Goal: Task Accomplishment & Management: Manage account settings

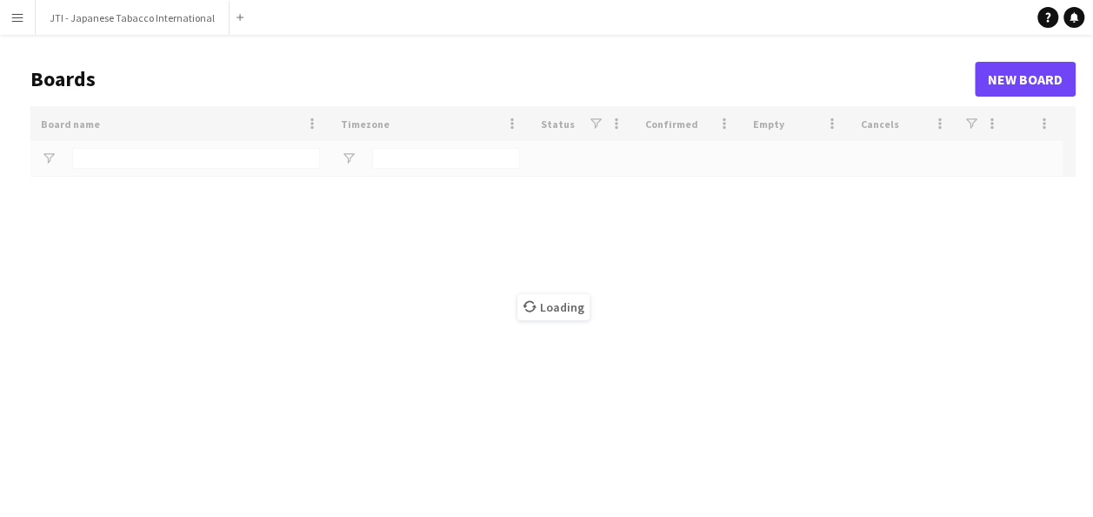
type input "***"
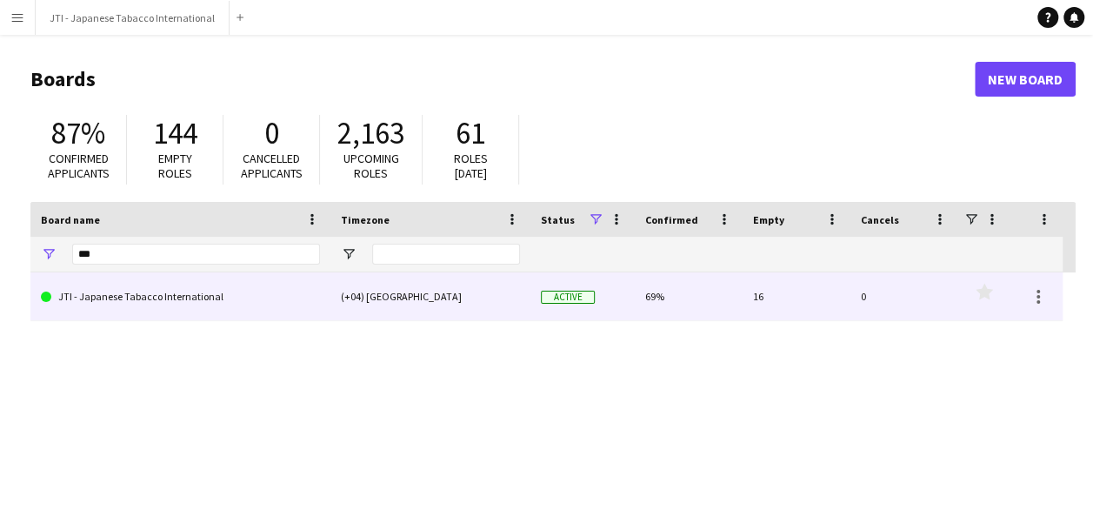
click at [137, 296] on link "JTI - Japanese Tabacco International" at bounding box center [180, 296] width 279 height 49
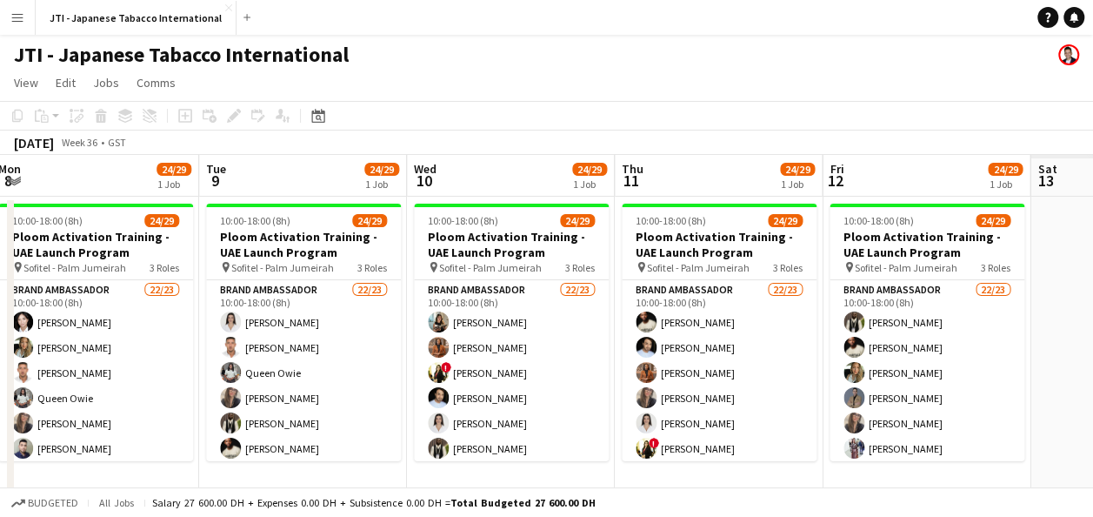
scroll to position [0, 447]
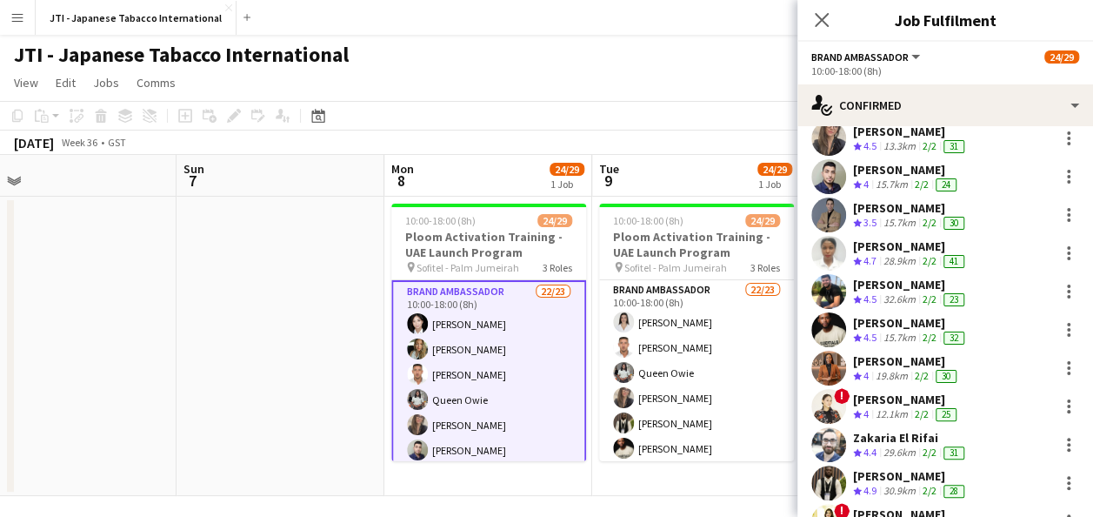
scroll to position [205, 0]
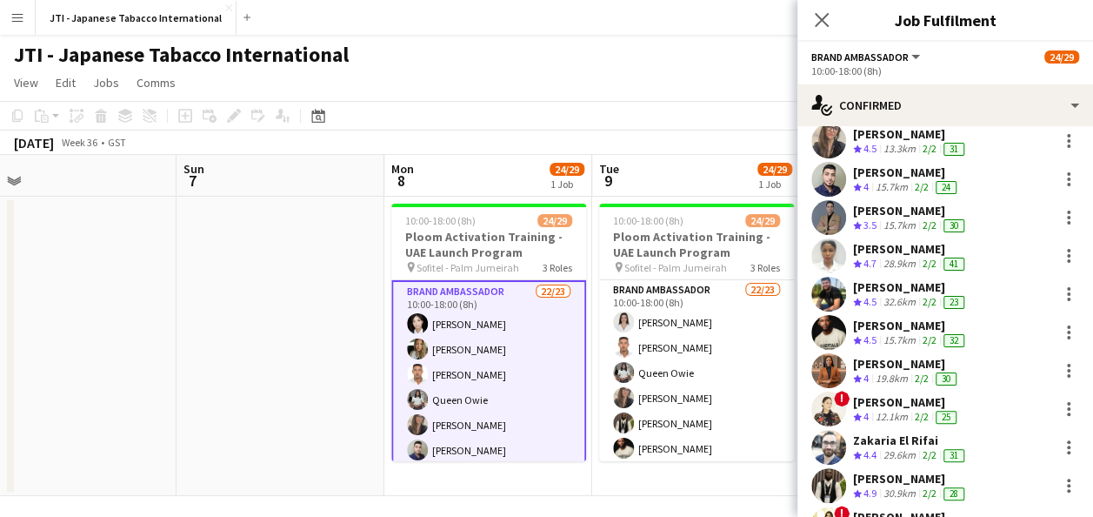
click at [899, 257] on div "28.9km" at bounding box center [899, 264] width 39 height 15
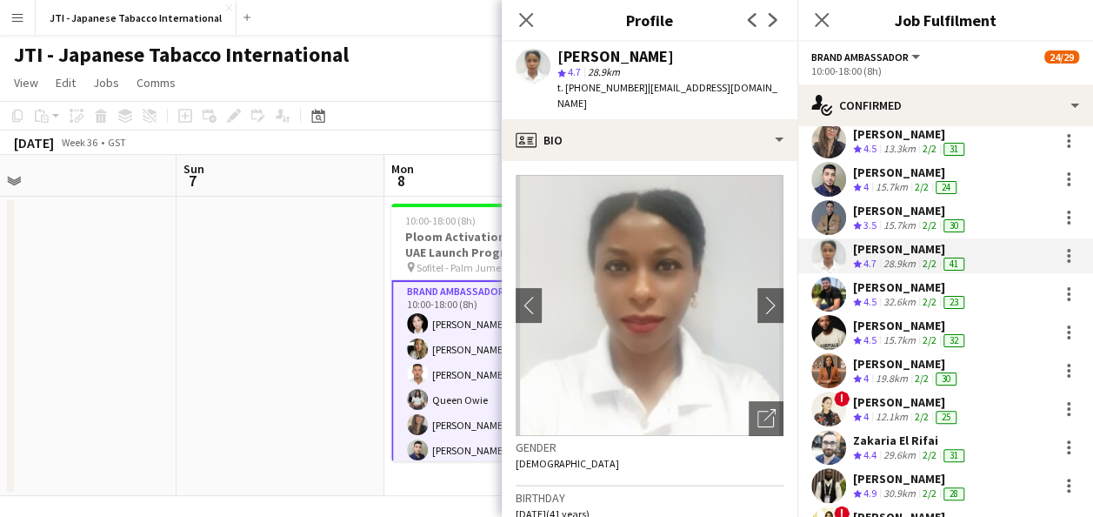
click at [885, 255] on div "[PERSON_NAME]" at bounding box center [910, 249] width 115 height 16
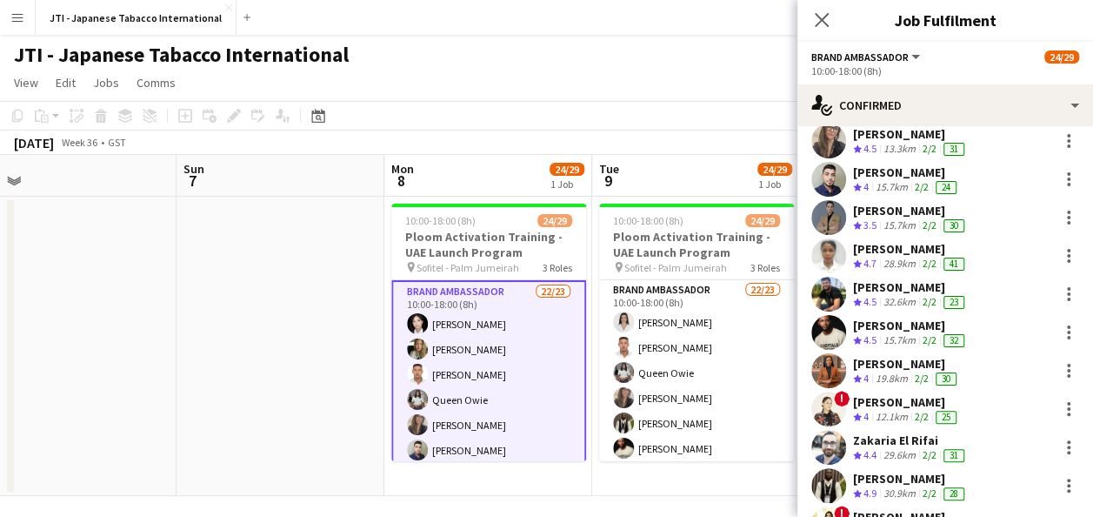
click at [898, 324] on div "[PERSON_NAME]" at bounding box center [910, 325] width 115 height 16
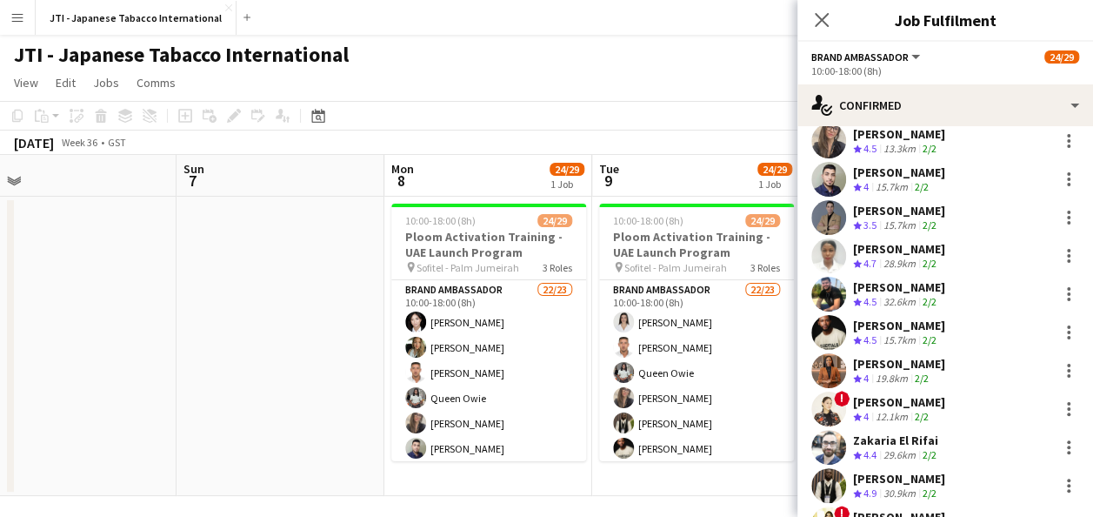
scroll to position [0, 0]
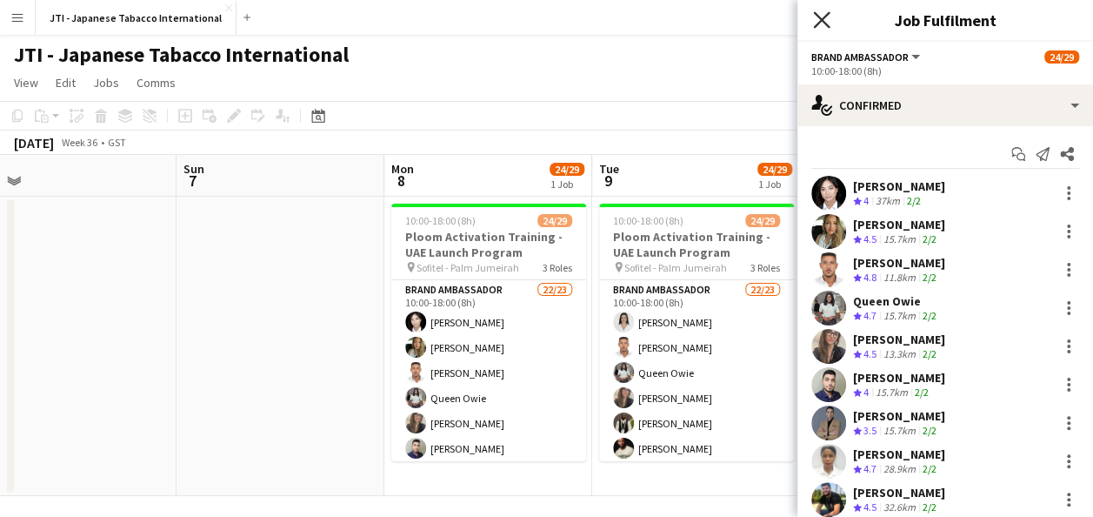
click at [826, 24] on icon at bounding box center [821, 19] width 17 height 17
